Goal: Information Seeking & Learning: Understand process/instructions

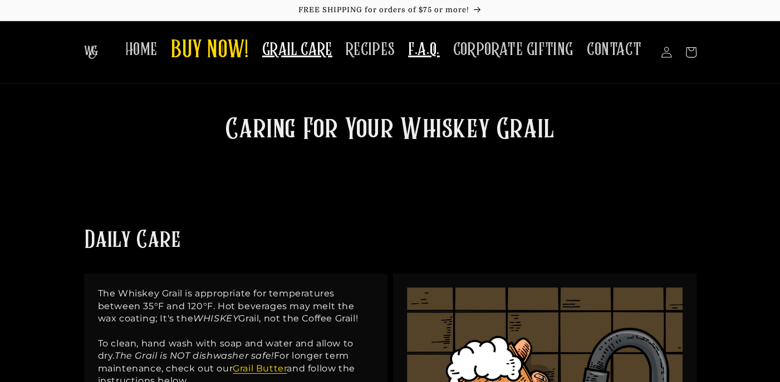
click at [427, 56] on span "F.A.Q." at bounding box center [424, 50] width 32 height 22
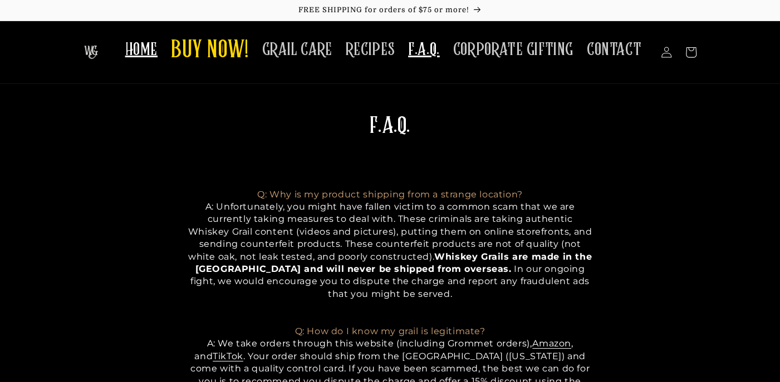
click at [148, 51] on span "HOME" at bounding box center [141, 50] width 32 height 22
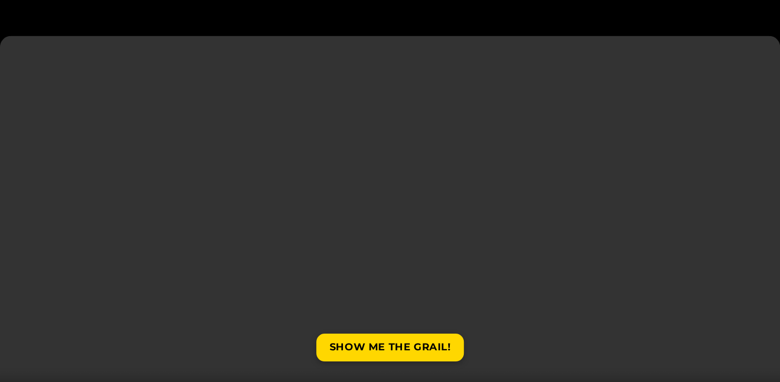
scroll to position [1783, 0]
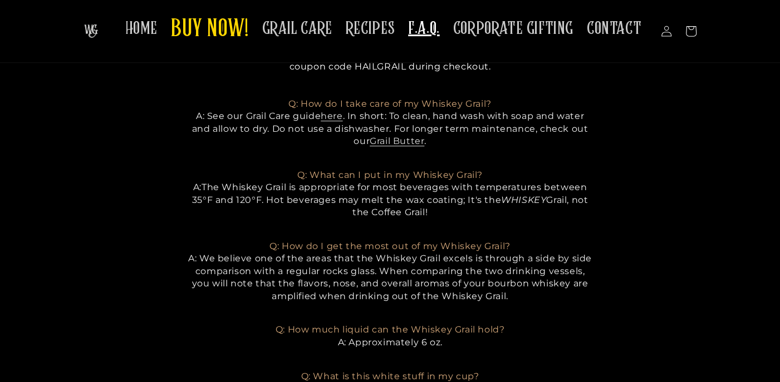
scroll to position [248, 0]
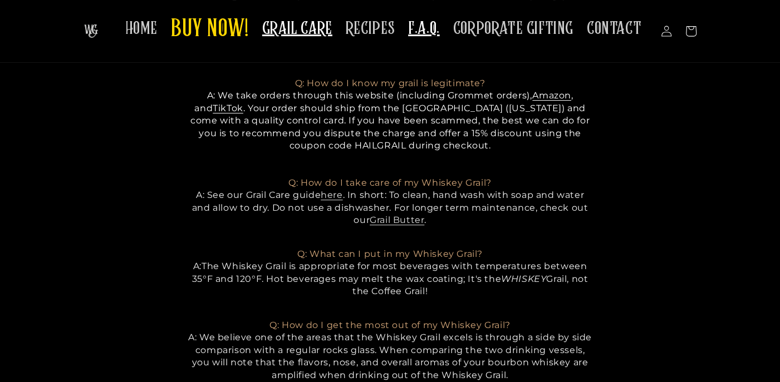
click at [311, 34] on span "GRAIL CARE" at bounding box center [297, 29] width 70 height 22
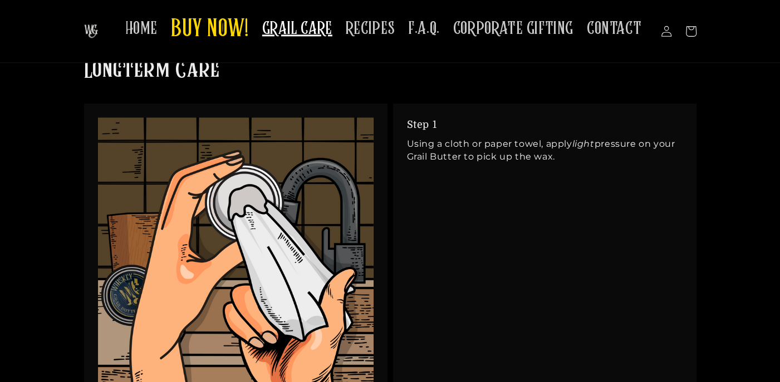
scroll to position [927, 0]
